Goal: Communication & Community: Answer question/provide support

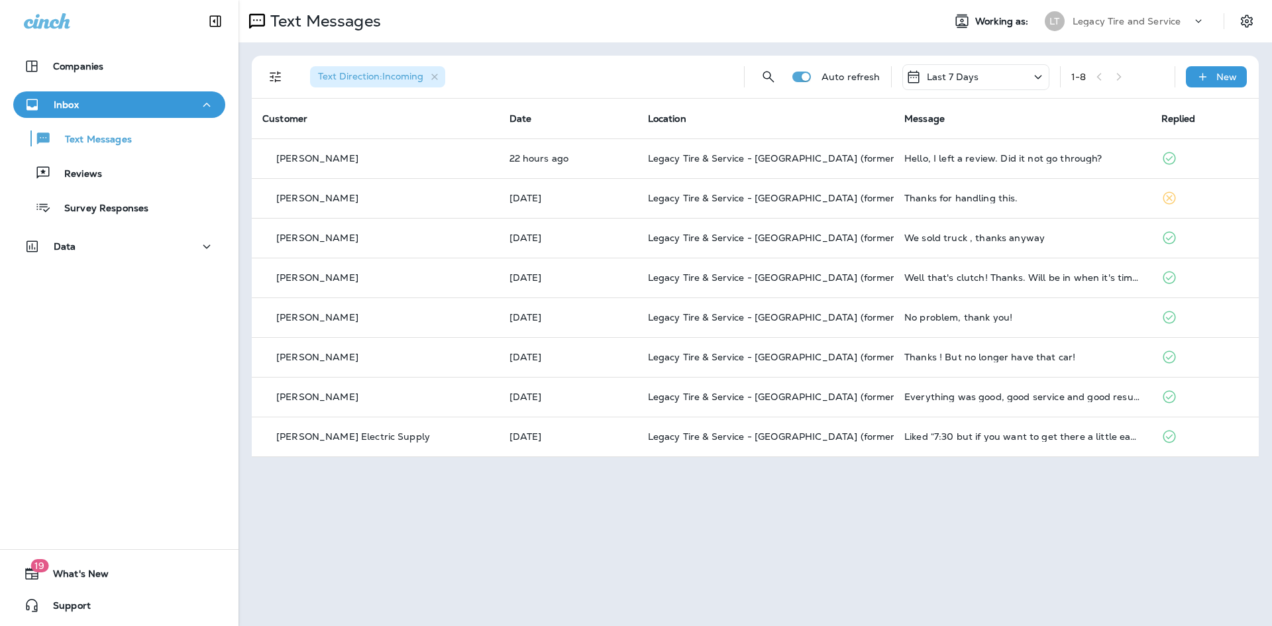
click at [123, 138] on p "Text Messages" at bounding box center [92, 140] width 80 height 13
click at [109, 172] on div "Reviews" at bounding box center [119, 173] width 201 height 20
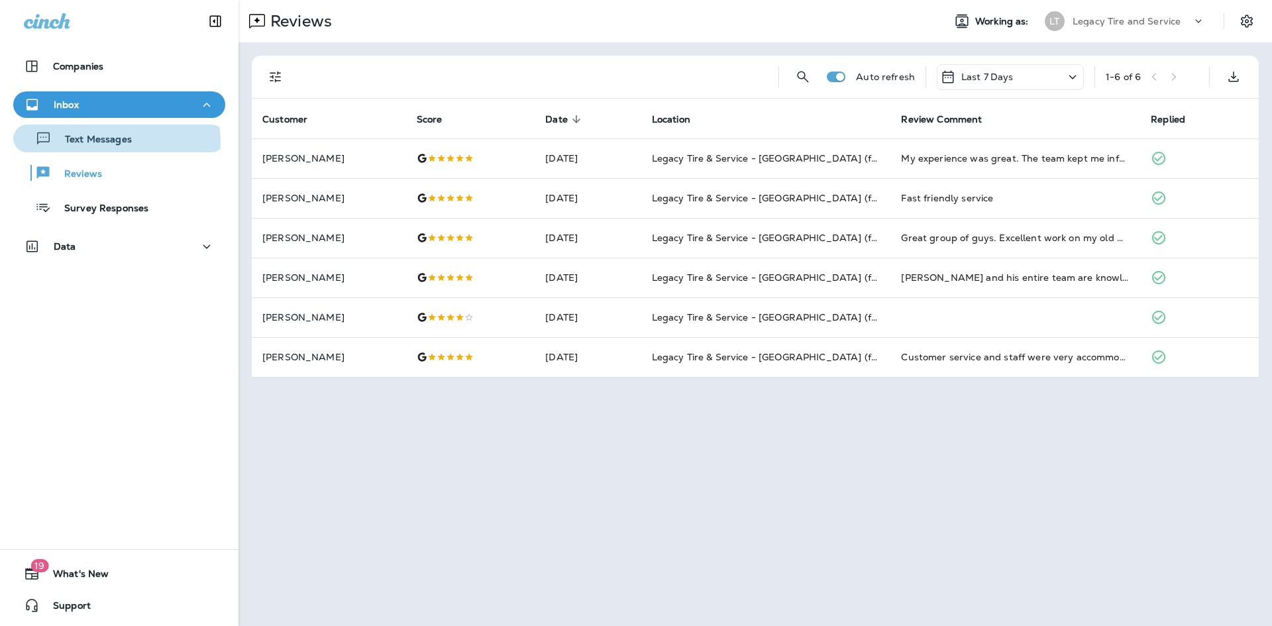
click at [115, 142] on p "Text Messages" at bounding box center [92, 140] width 80 height 13
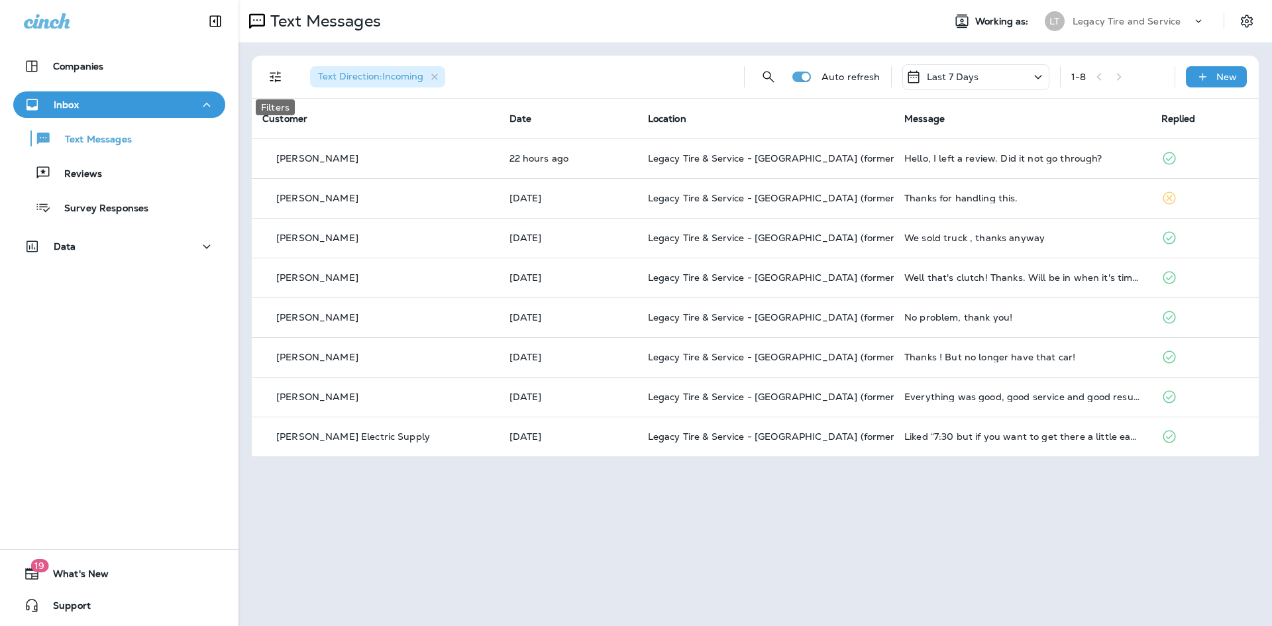
click at [275, 75] on icon "Filters" at bounding box center [276, 77] width 16 height 16
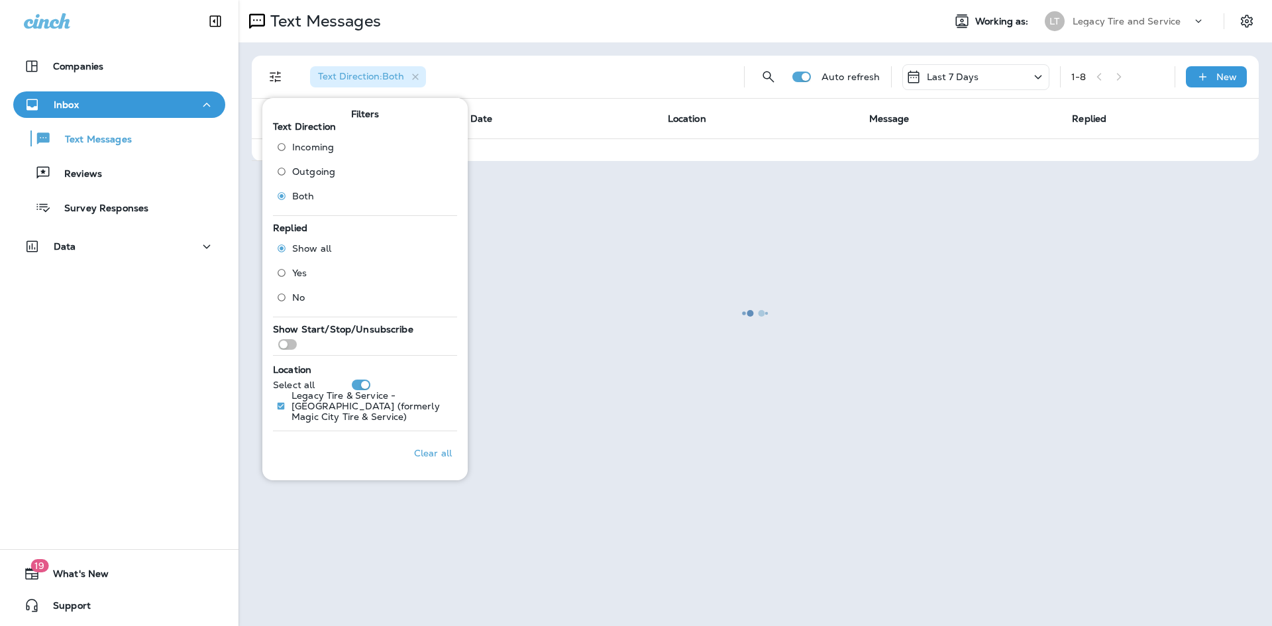
click at [498, 66] on div at bounding box center [755, 312] width 1031 height 623
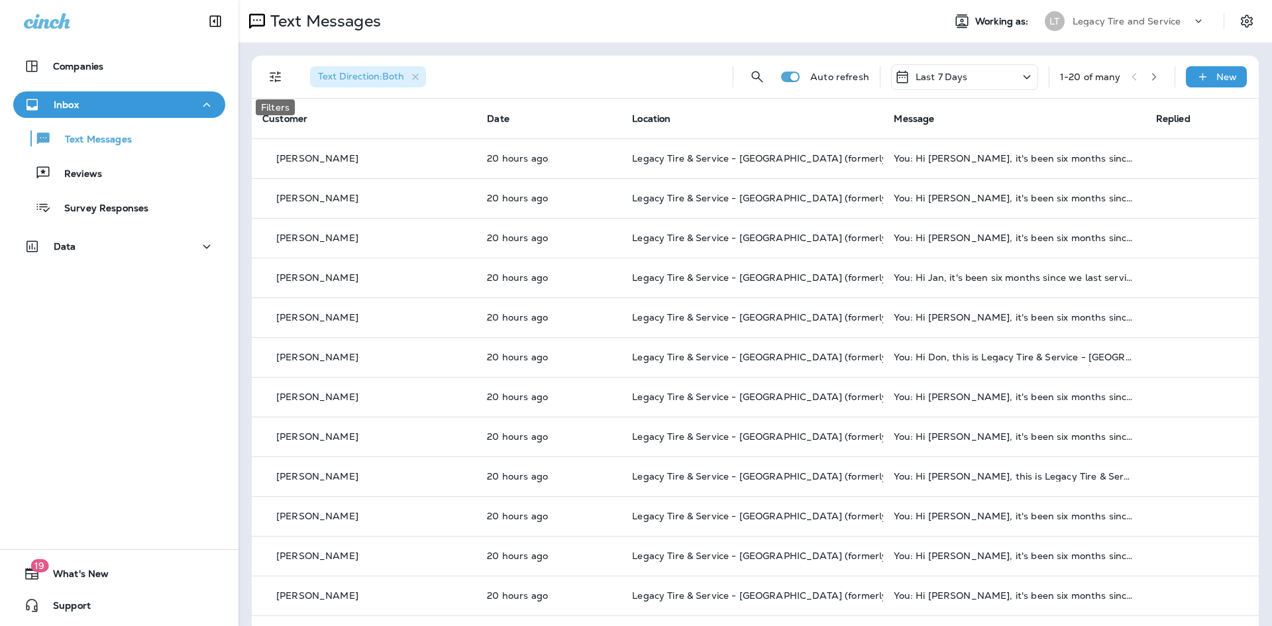
click at [281, 78] on icon "Filters" at bounding box center [276, 77] width 16 height 16
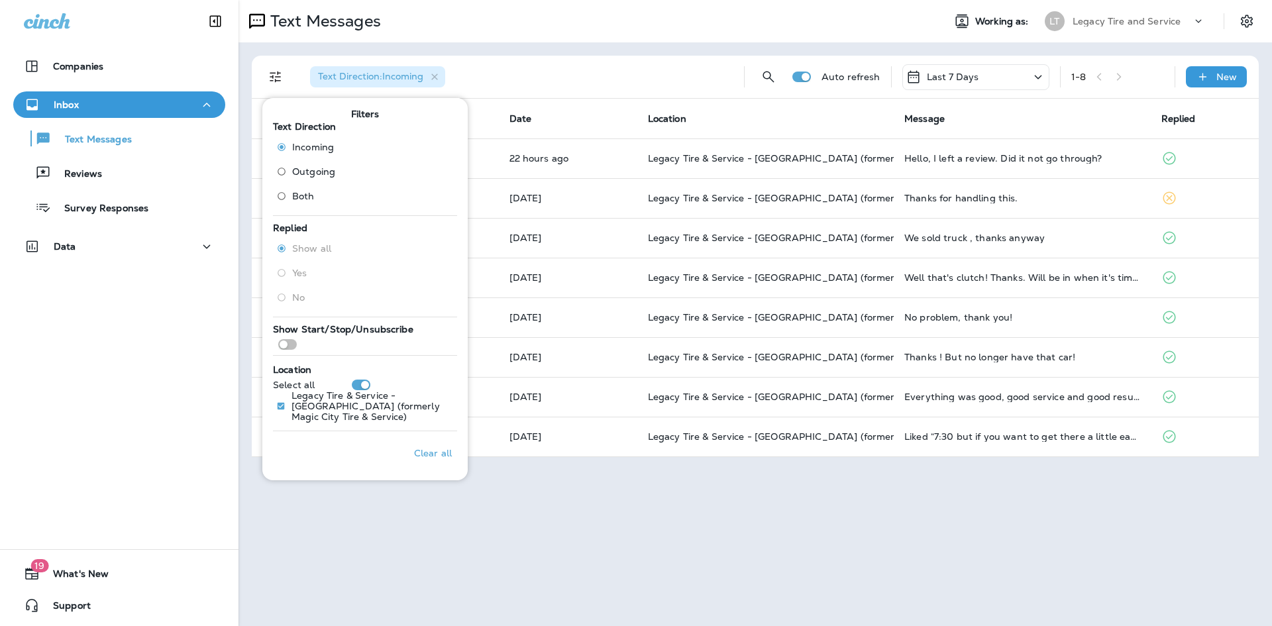
click at [598, 528] on div "Text Messages Working as: LT Legacy Tire and Service Text Direction : Incoming …" at bounding box center [754, 313] width 1033 height 626
